Goal: Obtain resource: Obtain resource

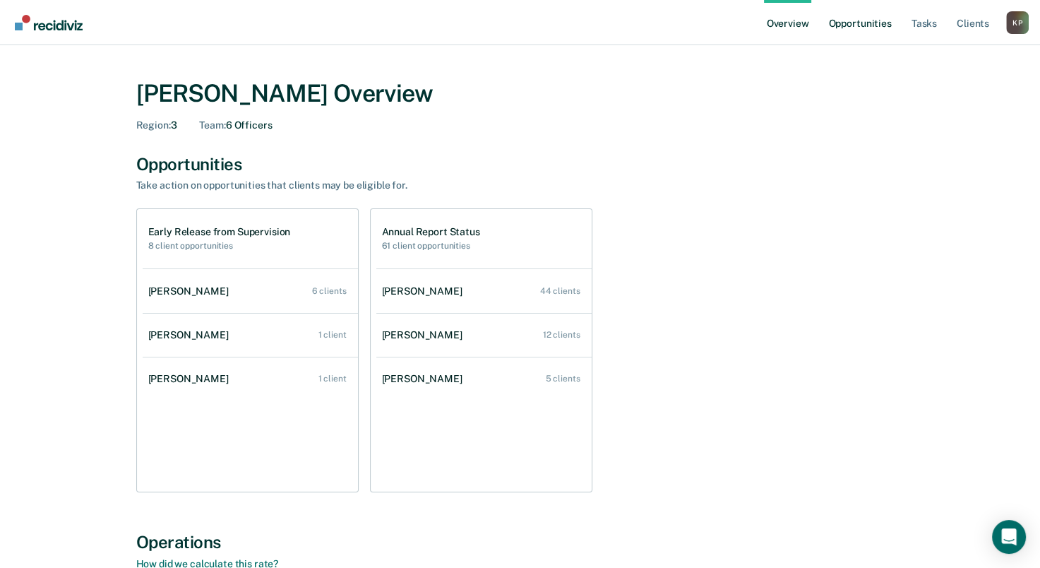
click at [867, 28] on link "Opportunities" at bounding box center [860, 22] width 69 height 45
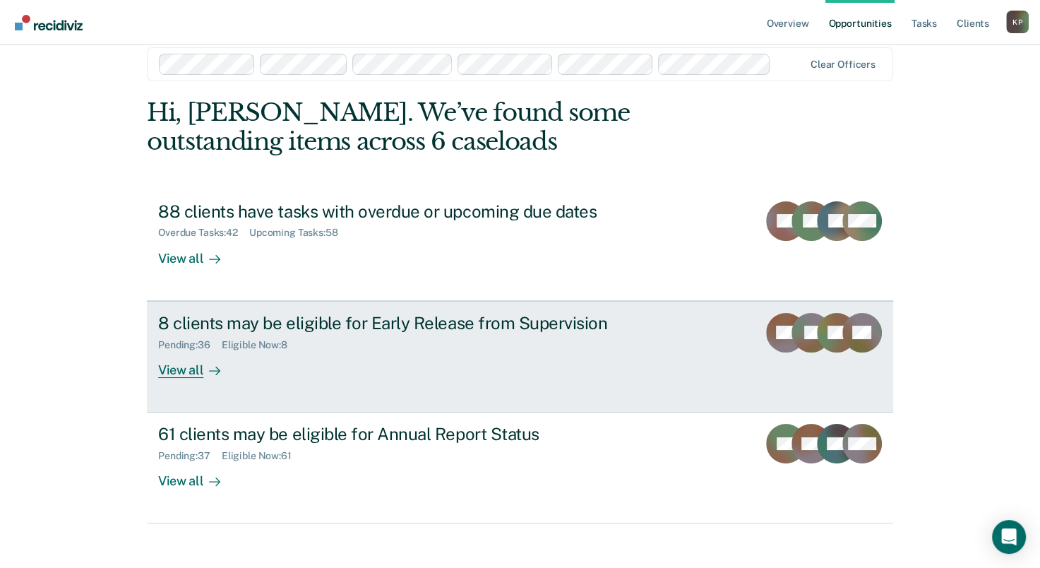
scroll to position [32, 0]
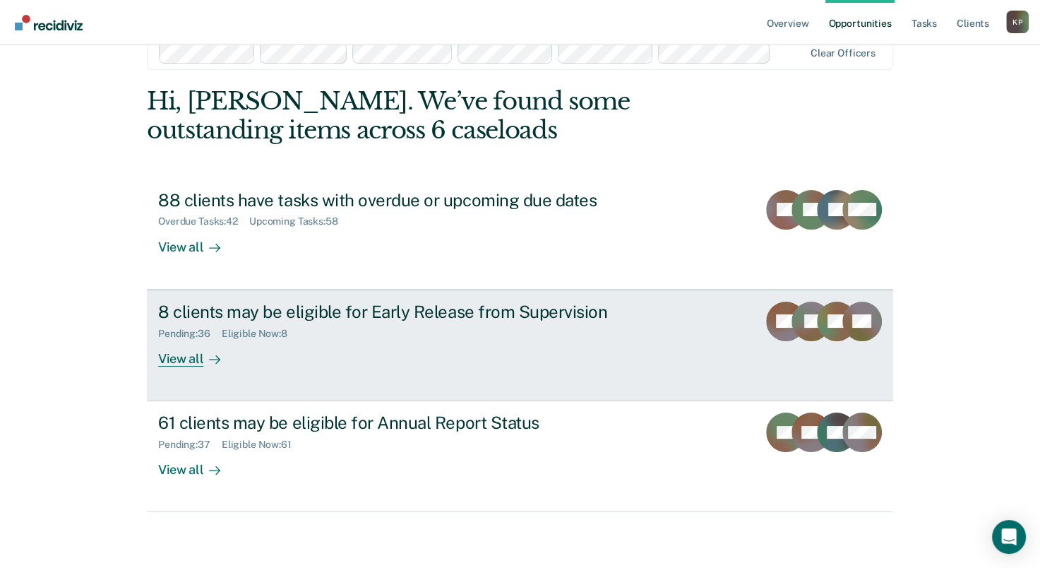
click at [348, 336] on div "Pending : 36 Eligible Now : 8" at bounding box center [406, 331] width 496 height 18
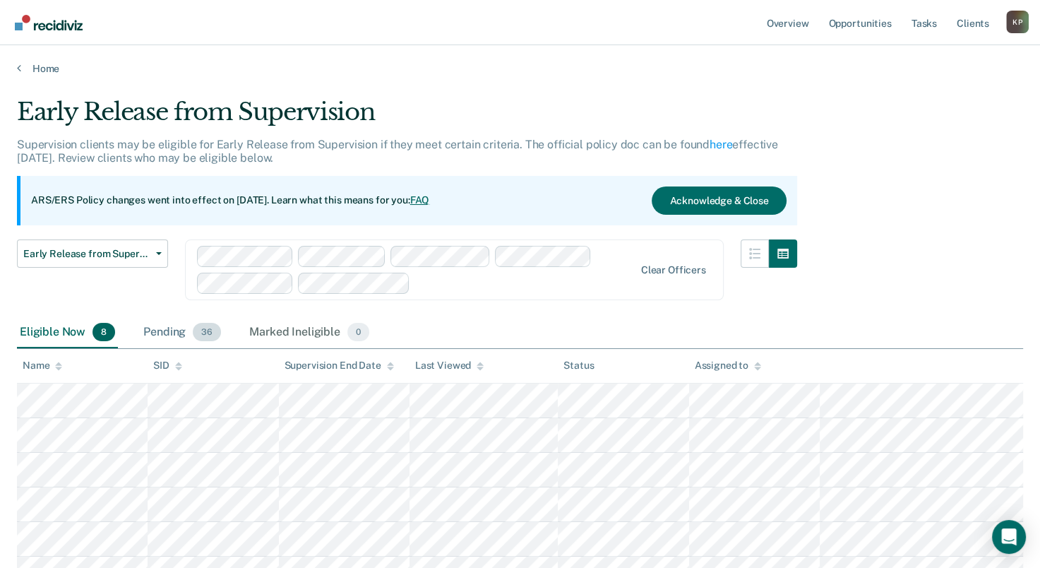
click at [170, 328] on div "Pending 36" at bounding box center [182, 332] width 83 height 31
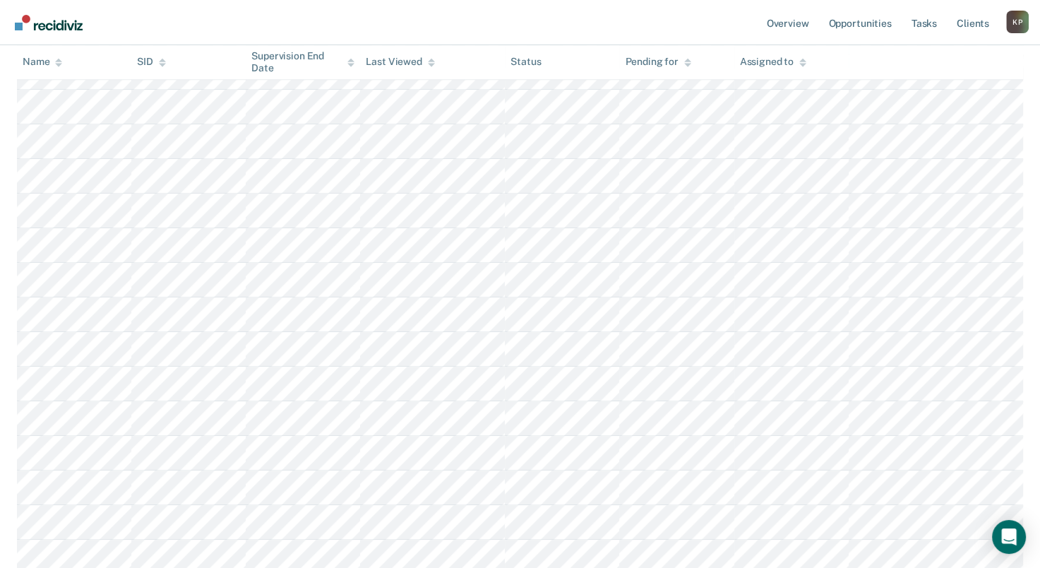
scroll to position [989, 0]
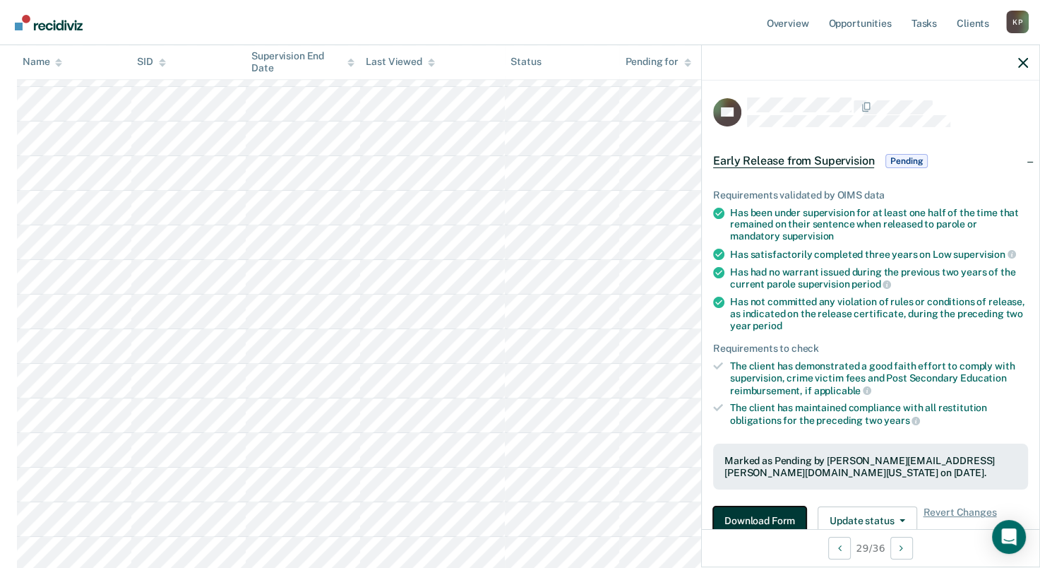
click at [747, 514] on button "Download Form" at bounding box center [759, 520] width 93 height 28
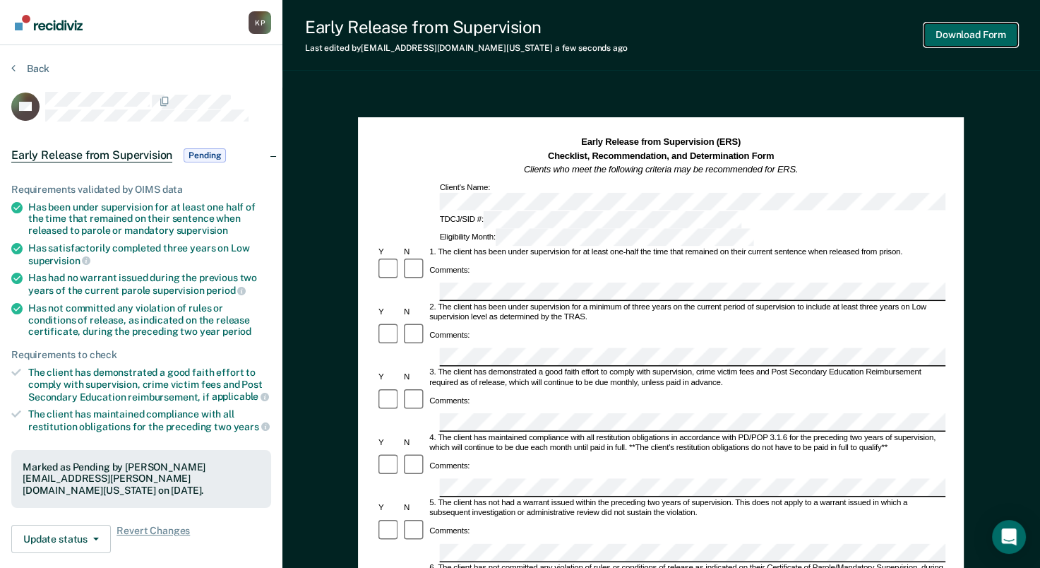
click at [938, 31] on button "Download Form" at bounding box center [971, 34] width 93 height 23
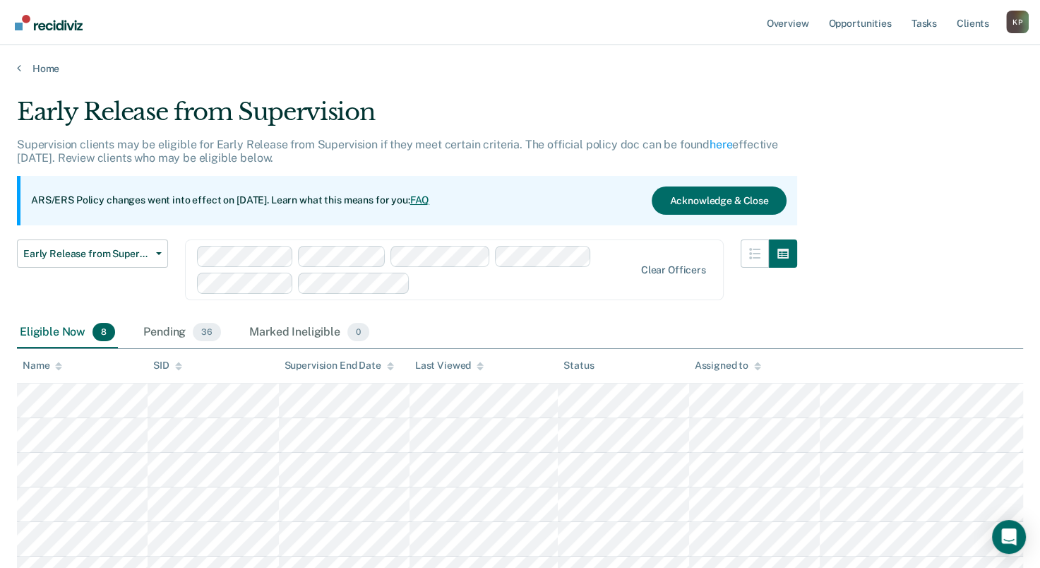
scroll to position [192, 0]
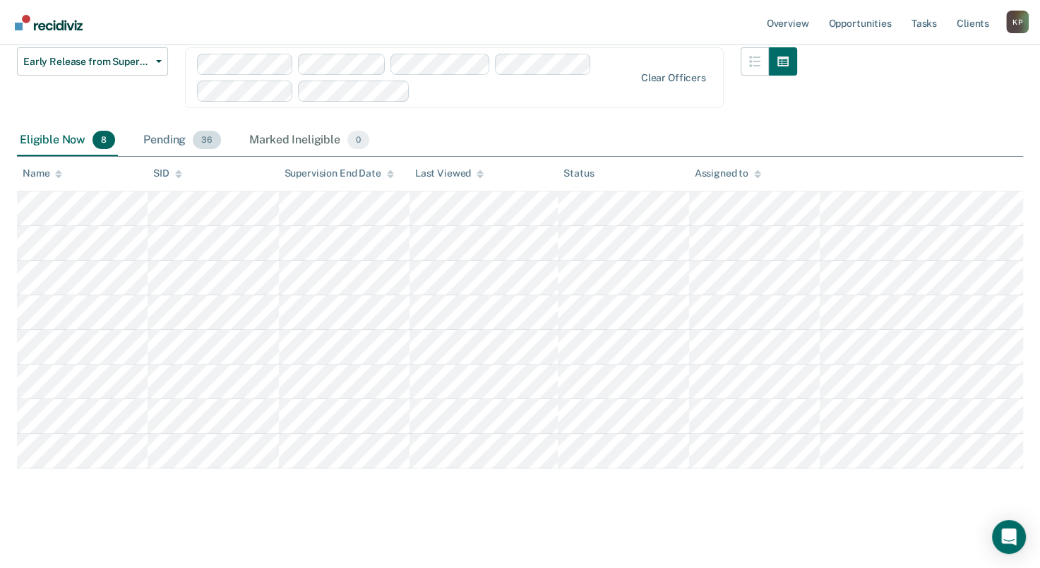
click at [146, 138] on div "Pending 36" at bounding box center [182, 140] width 83 height 31
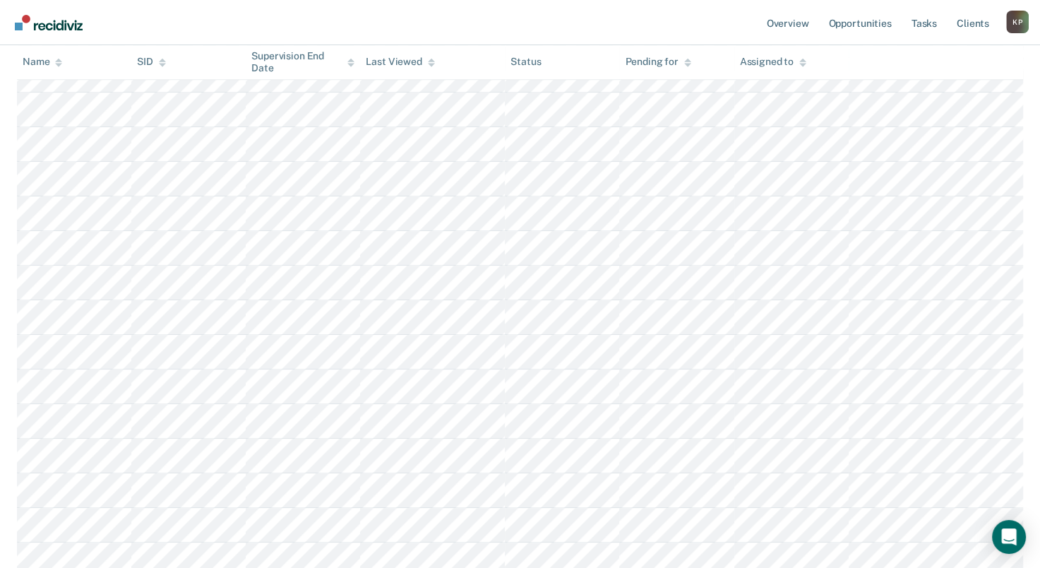
scroll to position [1040, 0]
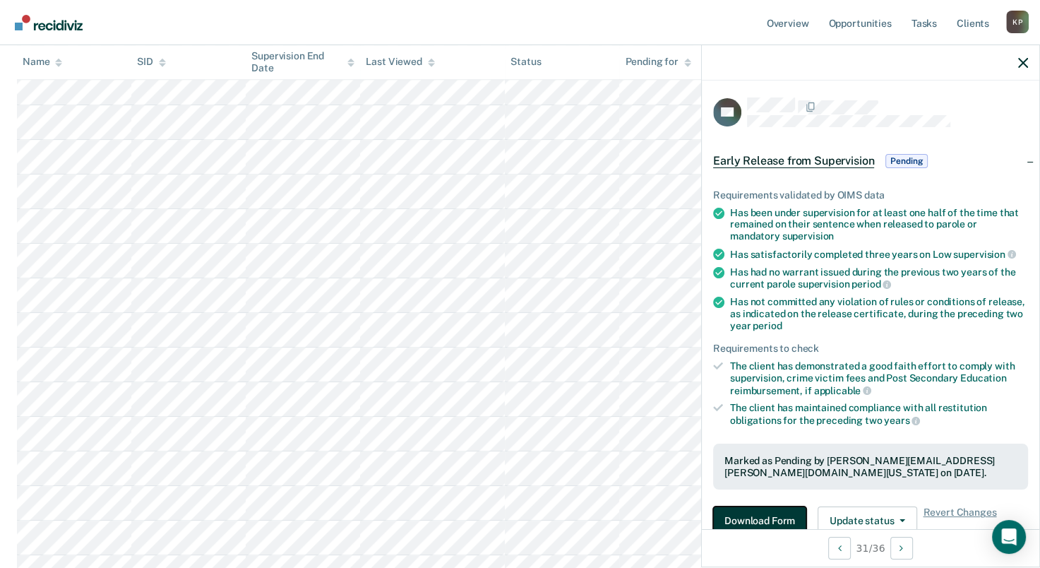
click at [760, 519] on button "Download Form" at bounding box center [759, 520] width 93 height 28
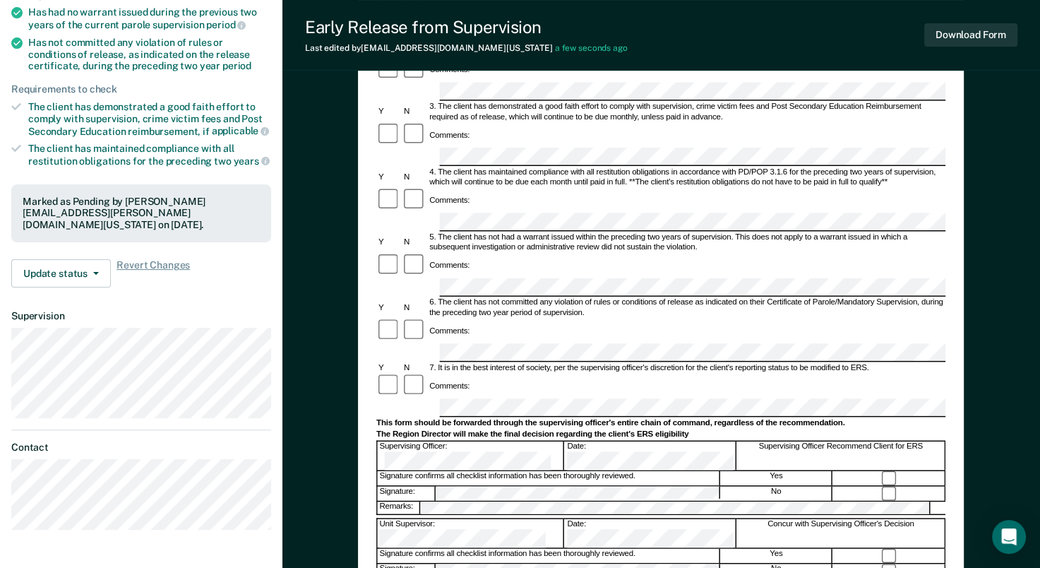
scroll to position [71, 0]
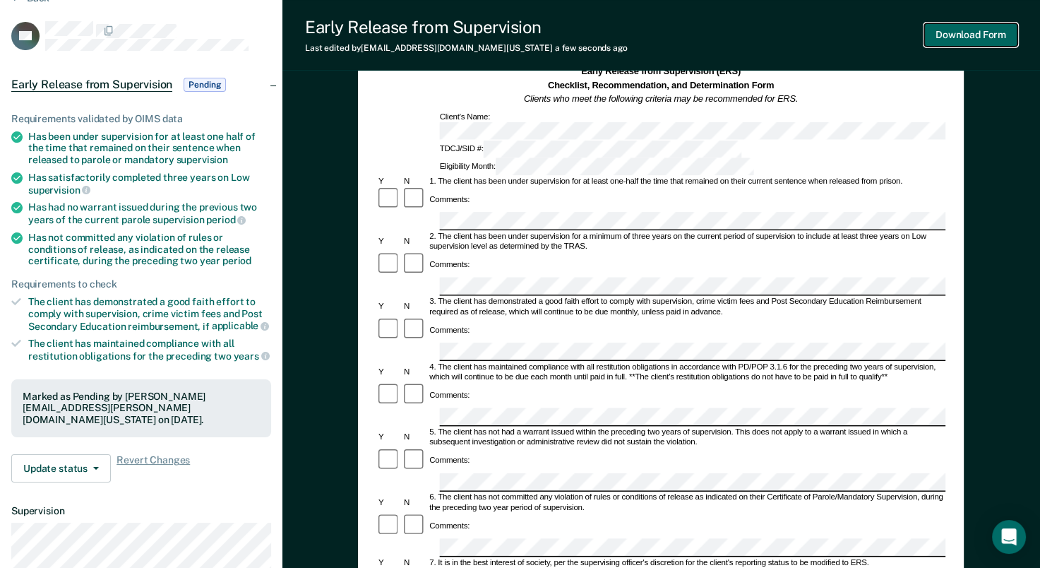
click at [949, 32] on button "Download Form" at bounding box center [971, 34] width 93 height 23
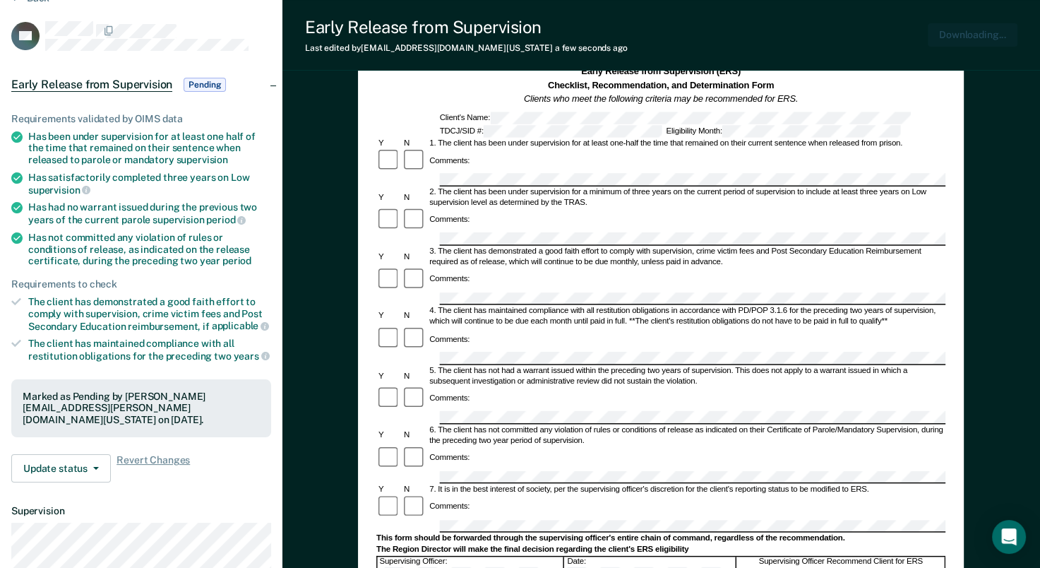
scroll to position [0, 0]
